Goal: Navigation & Orientation: Find specific page/section

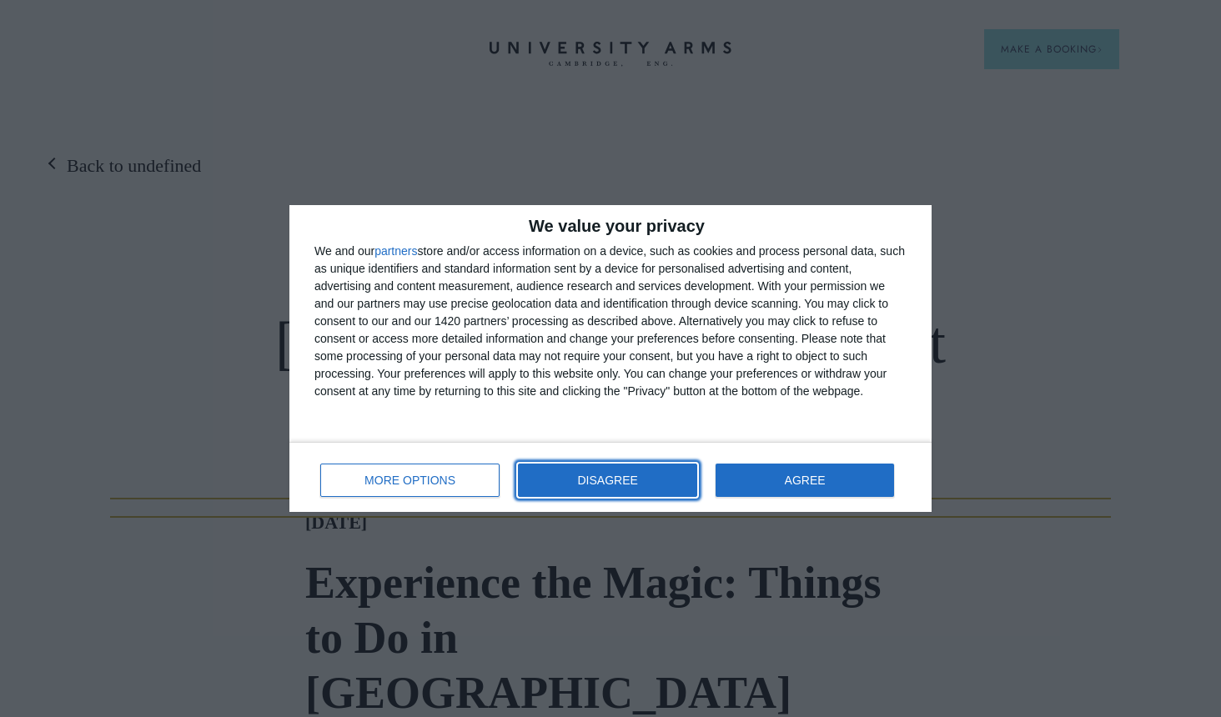
click at [579, 483] on button "DISAGREE" at bounding box center [607, 480] width 179 height 33
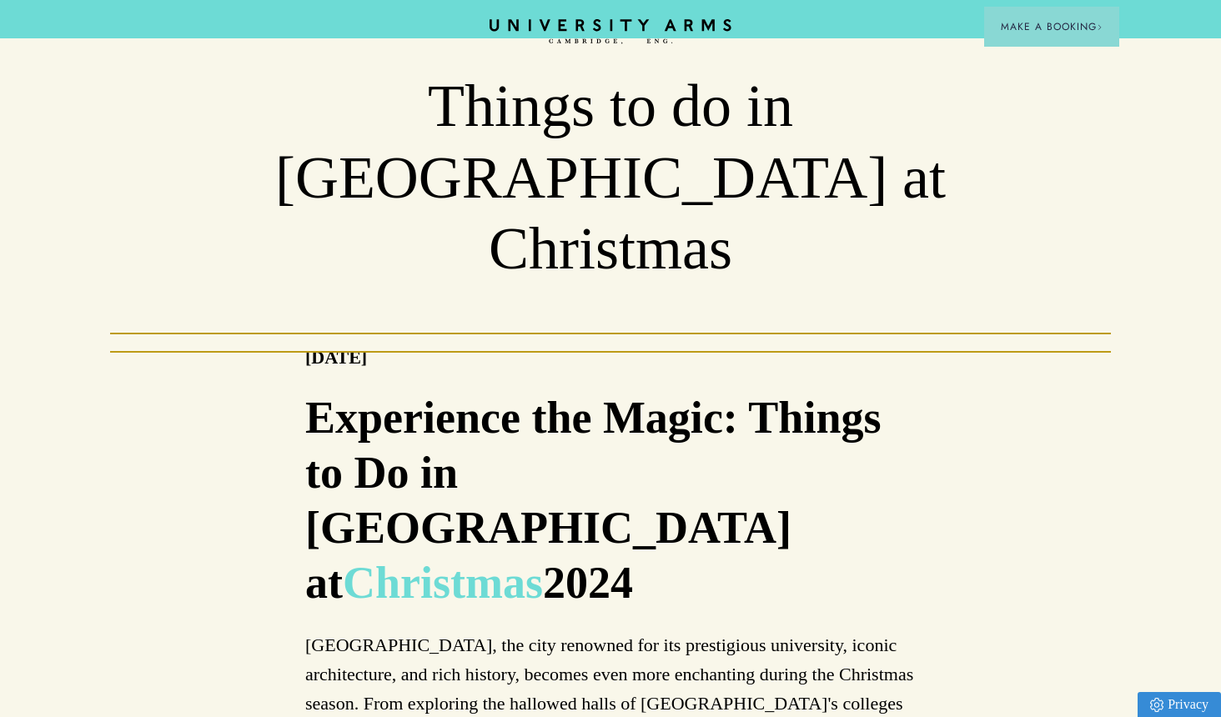
scroll to position [166, 0]
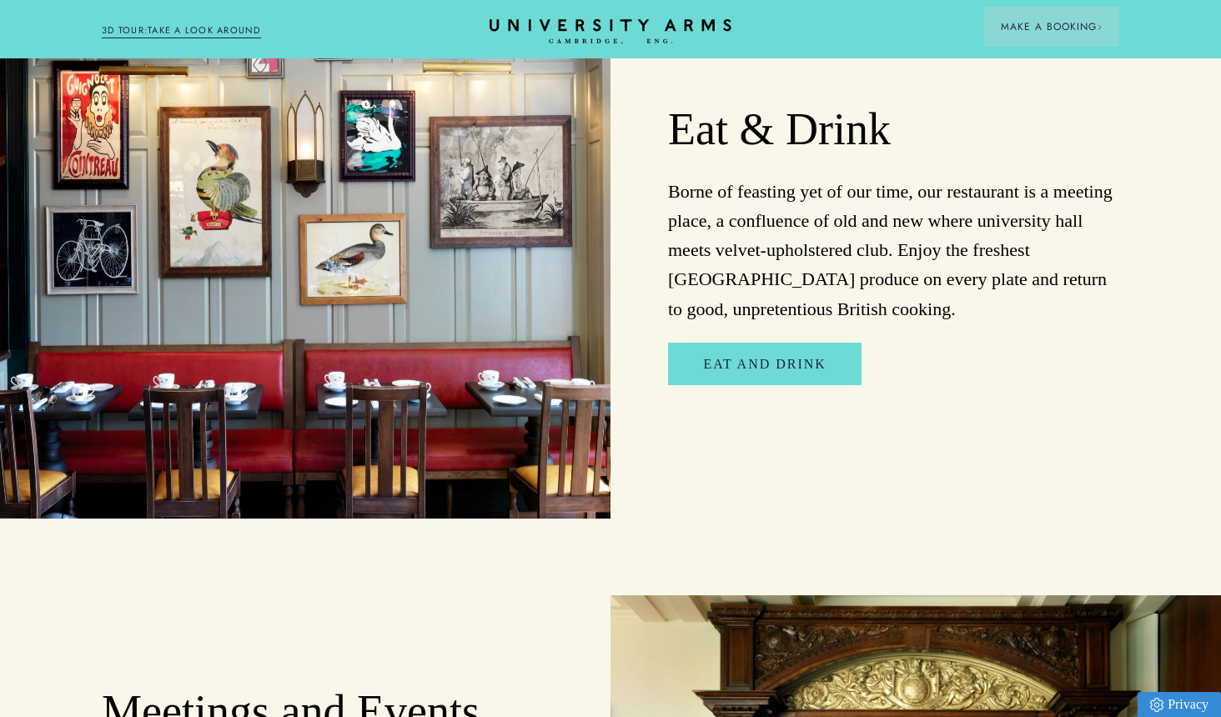
scroll to position [2917, 0]
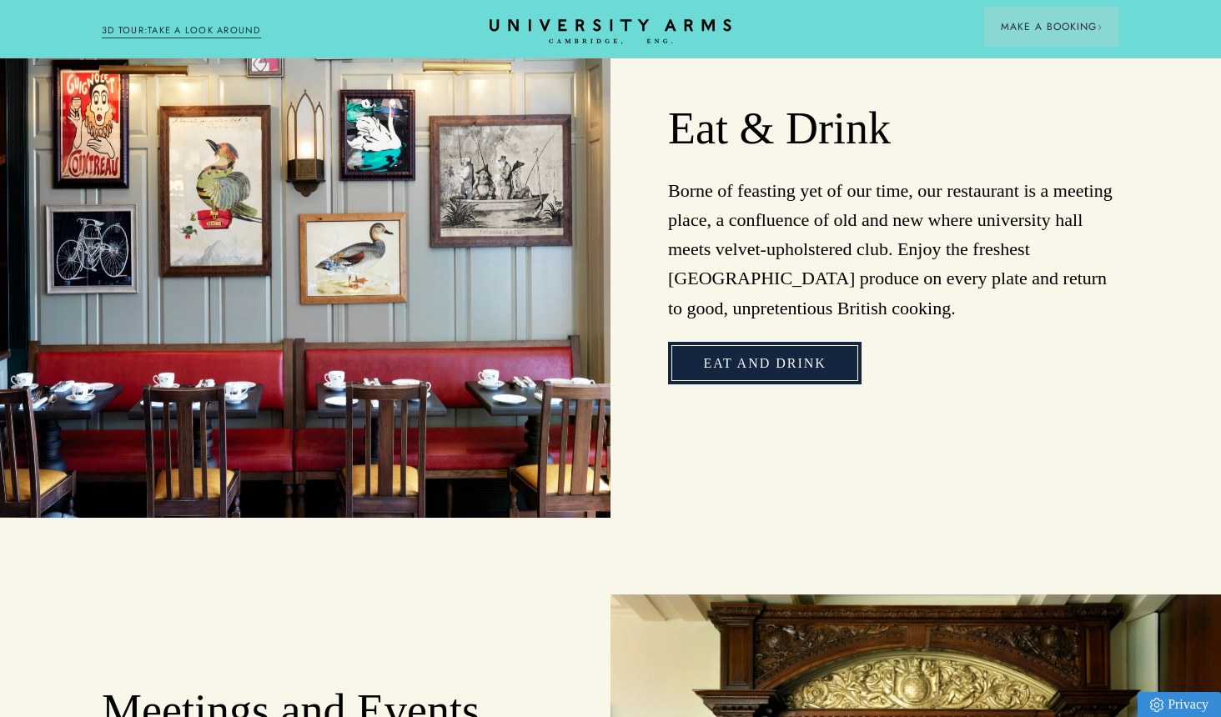
click at [784, 342] on link "Eat and Drink" at bounding box center [764, 363] width 193 height 43
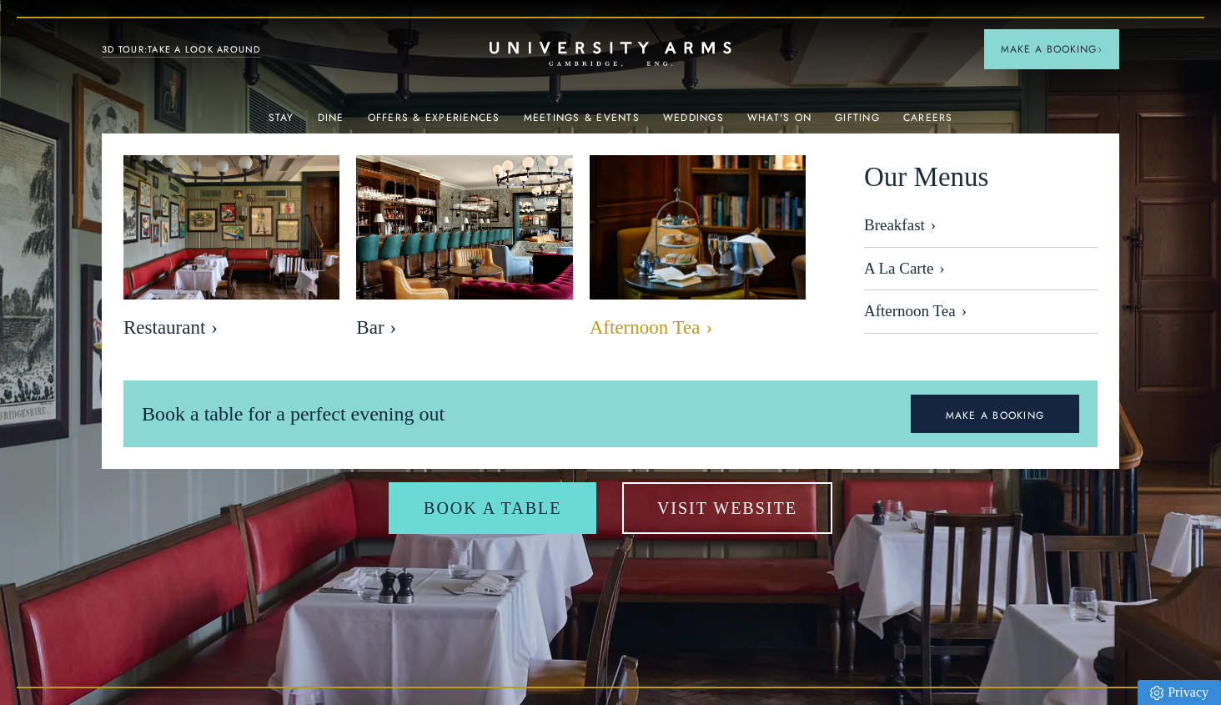
click at [645, 326] on span "Afternoon Tea" at bounding box center [698, 327] width 216 height 23
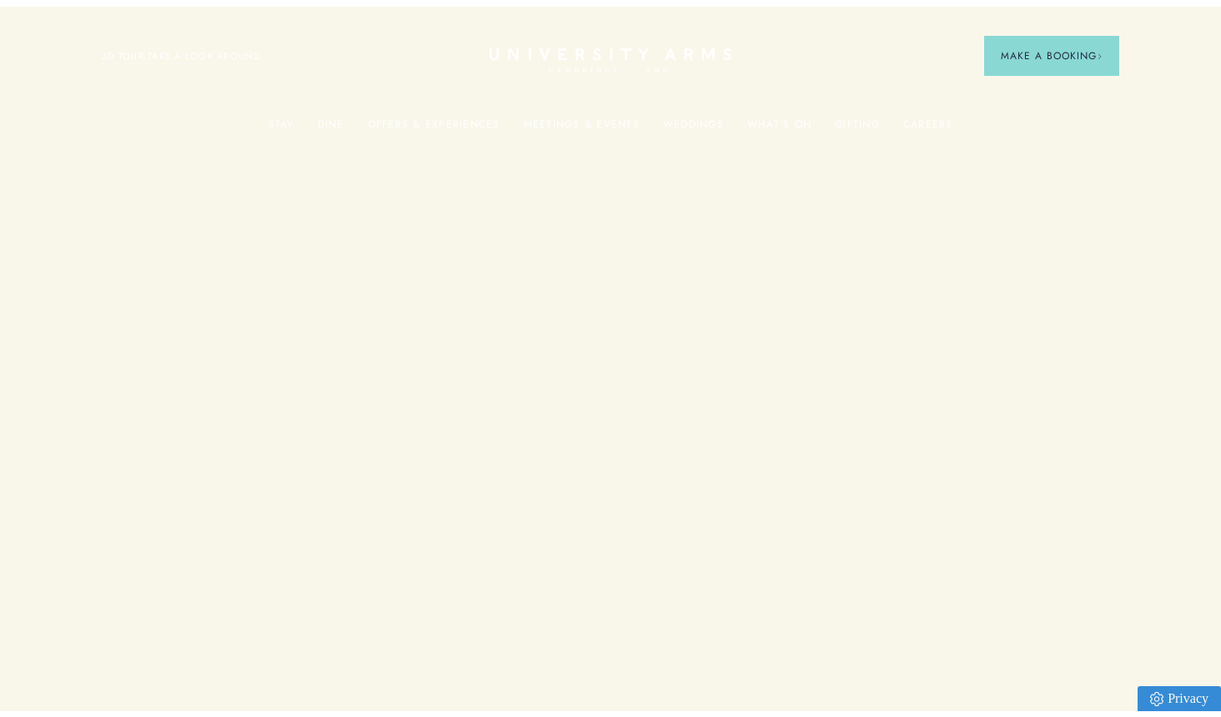
scroll to position [2917, 0]
